Goal: Feedback & Contribution: Leave review/rating

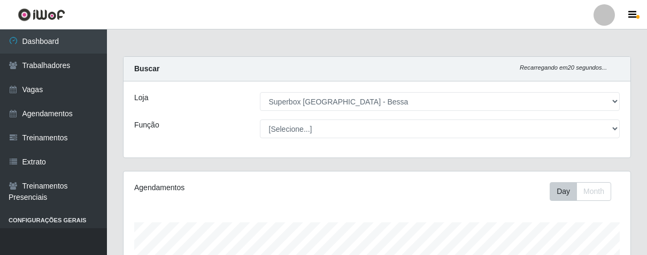
select select "206"
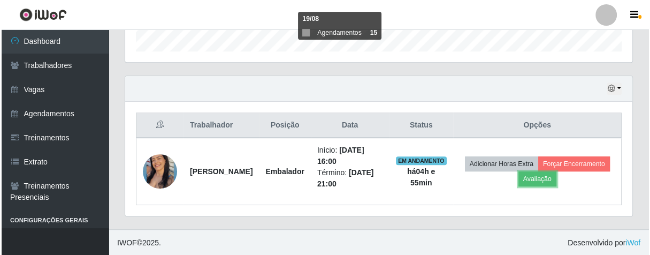
scroll to position [221, 507]
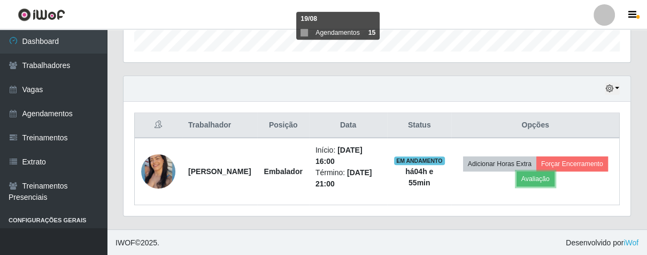
click at [555, 176] on button "Avaliação" at bounding box center [536, 178] width 38 height 15
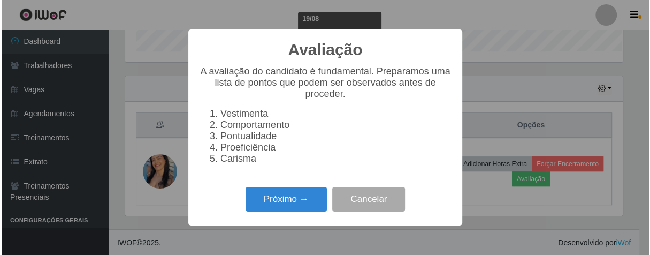
scroll to position [221, 501]
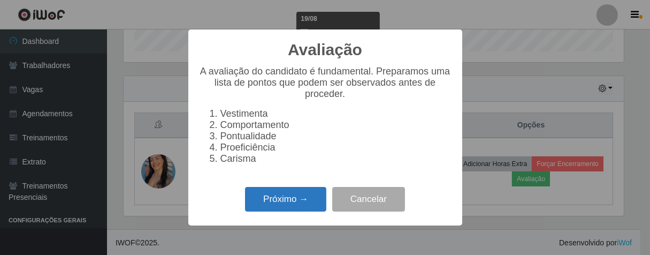
click at [302, 204] on button "Próximo →" at bounding box center [285, 199] width 81 height 25
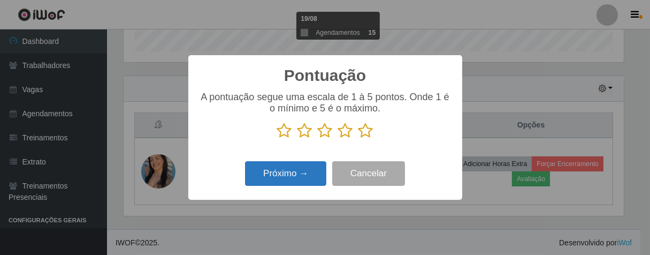
scroll to position [534801, 534523]
click at [371, 129] on icon at bounding box center [365, 131] width 15 height 16
click at [358, 139] on input "radio" at bounding box center [358, 139] width 0 height 0
click at [299, 179] on button "Próximo →" at bounding box center [285, 173] width 81 height 25
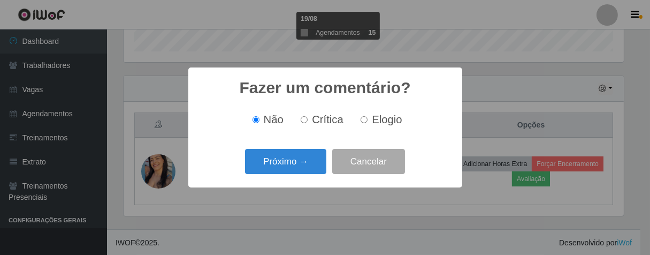
click at [363, 118] on input "Elogio" at bounding box center [364, 119] width 7 height 7
radio input "true"
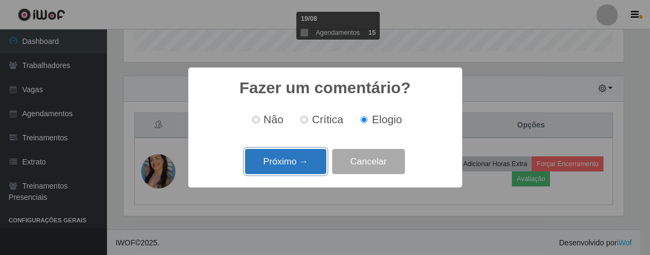
click at [302, 156] on button "Próximo →" at bounding box center [285, 161] width 81 height 25
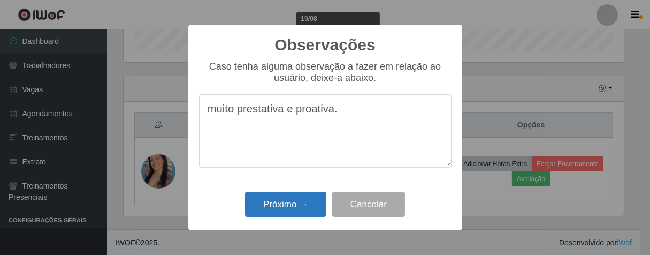
type textarea "muito prestativa e proativa."
click at [306, 204] on button "Próximo →" at bounding box center [285, 204] width 81 height 25
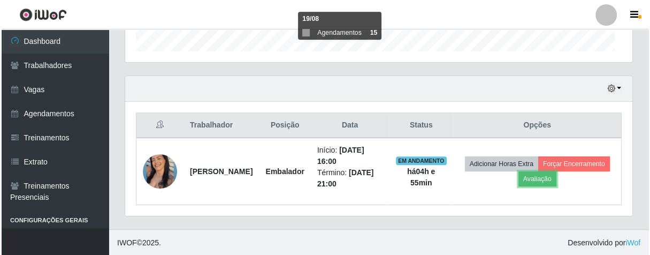
scroll to position [221, 507]
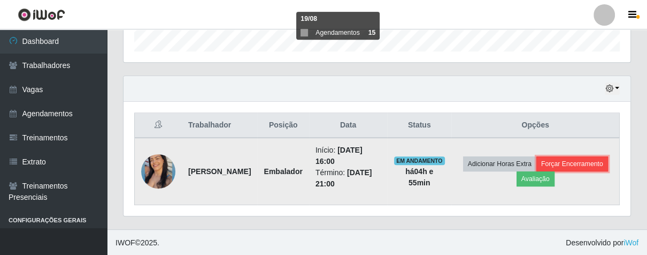
click at [537, 171] on button "Forçar Encerramento" at bounding box center [573, 163] width 72 height 15
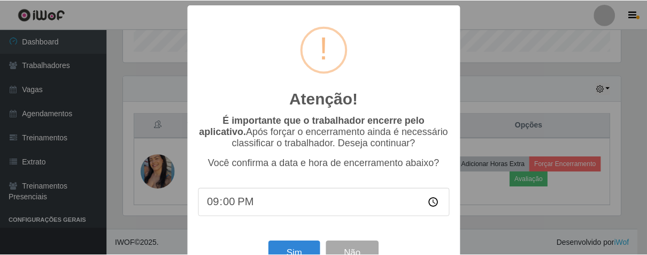
scroll to position [37, 0]
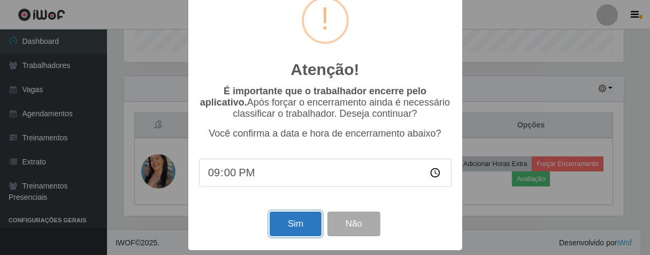
click at [300, 218] on button "Sim" at bounding box center [296, 223] width 52 height 25
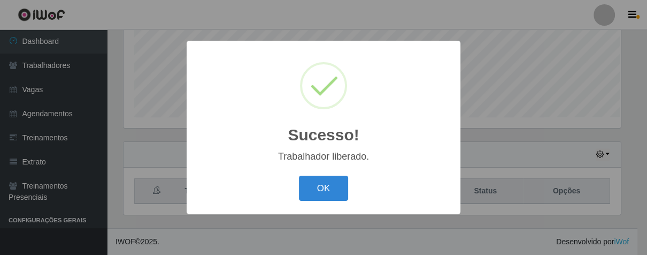
scroll to position [534801, 534523]
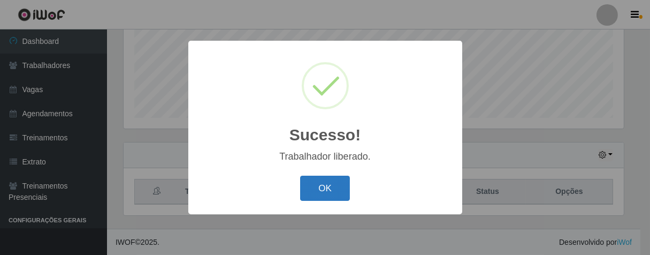
click at [334, 189] on button "OK" at bounding box center [325, 187] width 50 height 25
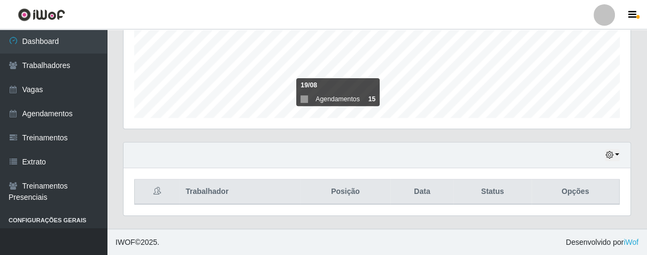
scroll to position [221, 507]
